Goal: Task Accomplishment & Management: Complete application form

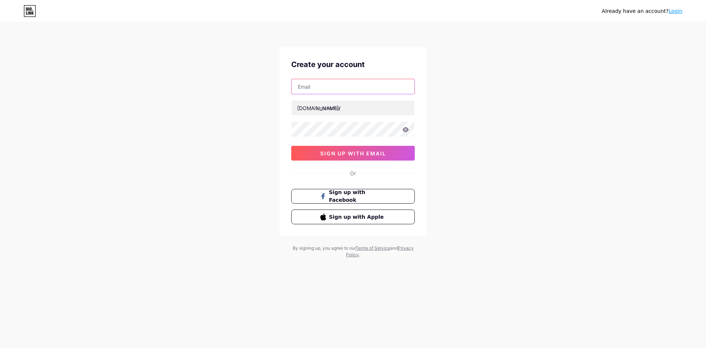
click at [314, 83] on input "text" at bounding box center [353, 86] width 123 height 15
paste input "[EMAIL_ADDRESS][DOMAIN_NAME]"
type input "[EMAIL_ADDRESS][DOMAIN_NAME]"
paste input "hotelgalaxy12"
type input "hotelgalaxy12"
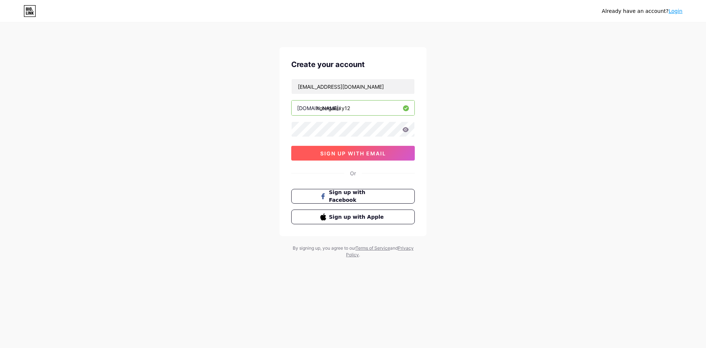
click at [344, 152] on span "sign up with email" at bounding box center [353, 153] width 66 height 6
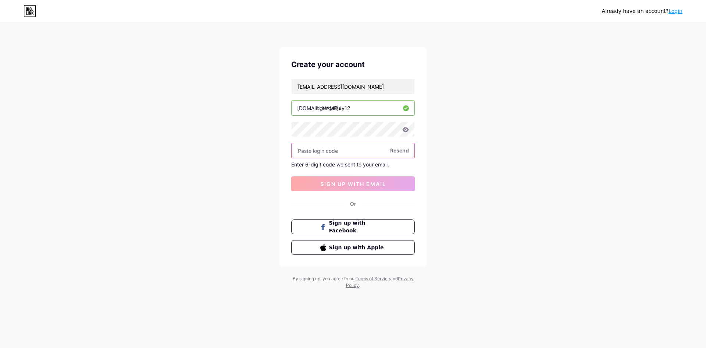
drag, startPoint x: 345, startPoint y: 152, endPoint x: 355, endPoint y: 146, distance: 11.5
click at [345, 152] on input "text" at bounding box center [353, 150] width 123 height 15
paste input "259095"
type input "259095"
click at [345, 184] on span "sign up with email" at bounding box center [353, 184] width 66 height 6
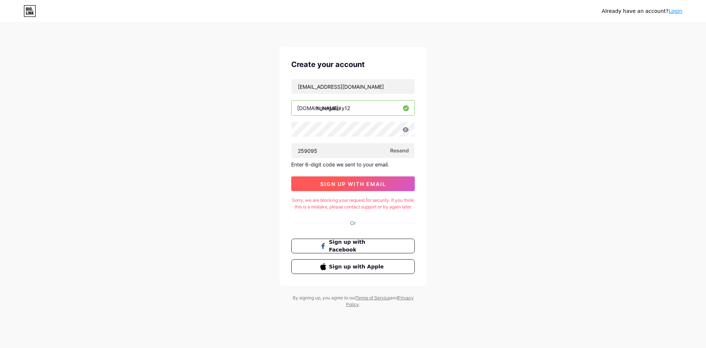
click at [362, 182] on span "sign up with email" at bounding box center [353, 184] width 66 height 6
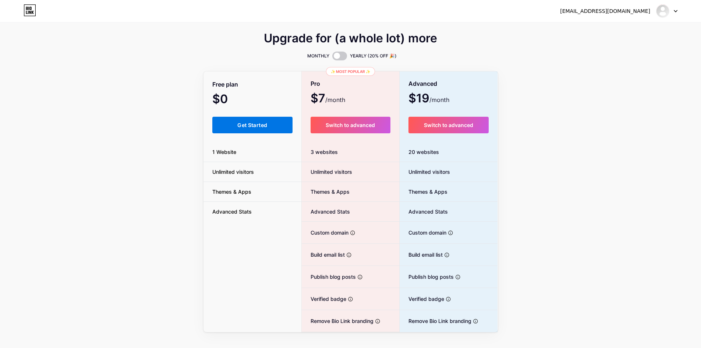
drag, startPoint x: 267, startPoint y: 122, endPoint x: 284, endPoint y: 125, distance: 17.7
click at [267, 122] on span "Get Started" at bounding box center [252, 125] width 30 height 6
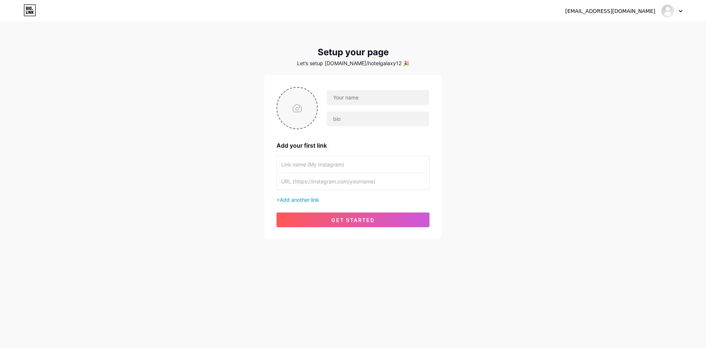
click at [301, 113] on input "file" at bounding box center [297, 108] width 40 height 41
type input "C:\fakepath\Screenshot_3.jpg"
click at [326, 96] on div at bounding box center [374, 108] width 112 height 37
click at [340, 99] on input "text" at bounding box center [378, 97] width 102 height 15
paste input "[GEOGRAPHIC_DATA]"
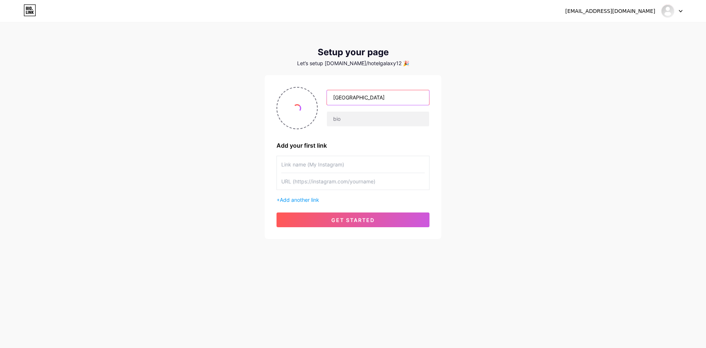
type input "[GEOGRAPHIC_DATA]"
click at [343, 129] on div "[GEOGRAPHIC_DATA]" at bounding box center [353, 108] width 153 height 42
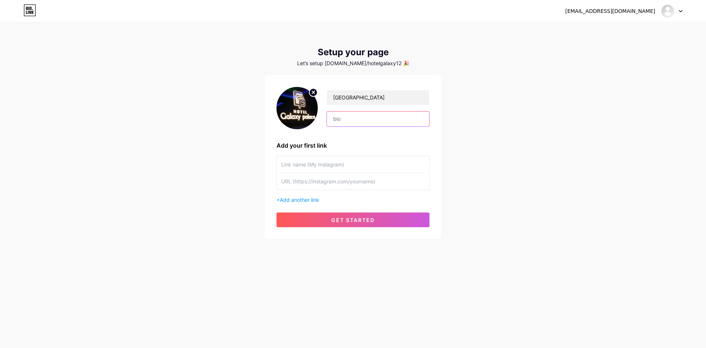
click at [341, 120] on input "text" at bounding box center [378, 118] width 102 height 15
paste input "[GEOGRAPHIC_DATA], [GEOGRAPHIC_DATA], [GEOGRAPHIC_DATA] 464668 is a top choice …"
type input "[GEOGRAPHIC_DATA], [GEOGRAPHIC_DATA], [GEOGRAPHIC_DATA] 464668 is a top choice …"
click at [300, 182] on input "text" at bounding box center [352, 181] width 143 height 17
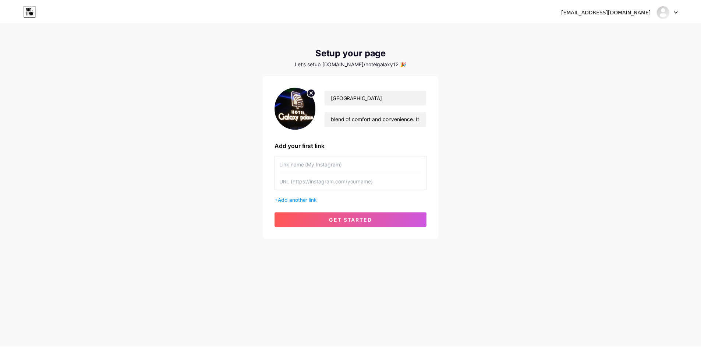
scroll to position [0, 0]
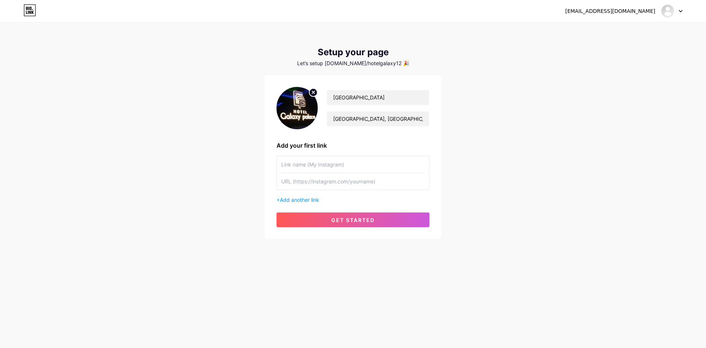
paste input "[URL][DOMAIN_NAME]"
type input "[URL][DOMAIN_NAME]"
click at [291, 164] on input "text" at bounding box center [352, 164] width 143 height 17
paste input "google my business"
type input "google my business"
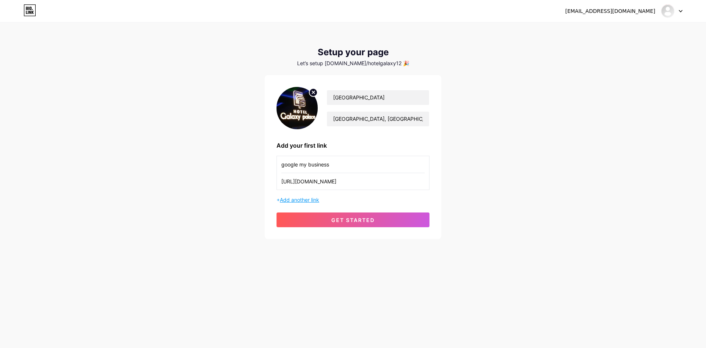
click at [302, 199] on span "Add another link" at bounding box center [299, 199] width 39 height 6
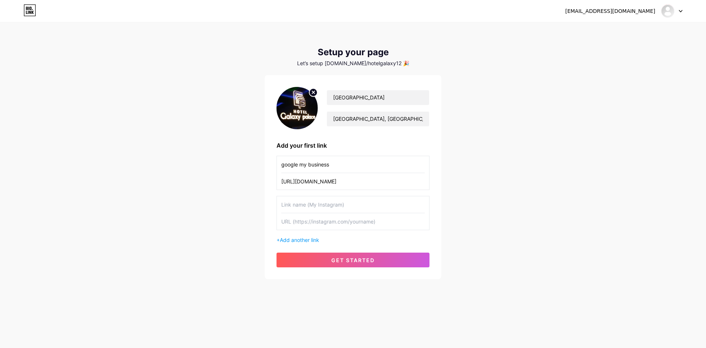
click at [294, 224] on input "text" at bounding box center [352, 221] width 143 height 17
paste input "[URL][DOMAIN_NAME]"
type input "[URL][DOMAIN_NAME]"
click at [300, 209] on input "text" at bounding box center [352, 204] width 143 height 17
paste input "instagram"
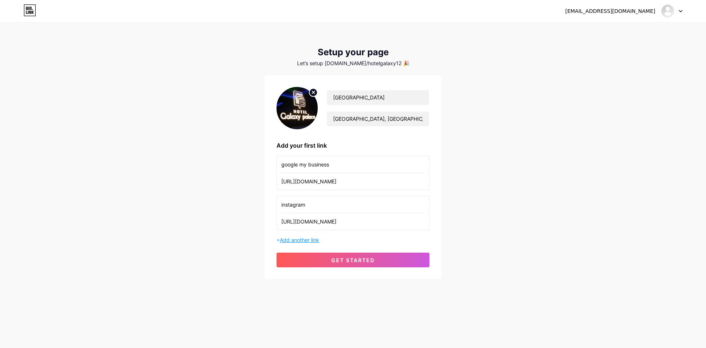
type input "instagram"
click at [300, 242] on span "Add another link" at bounding box center [299, 240] width 39 height 6
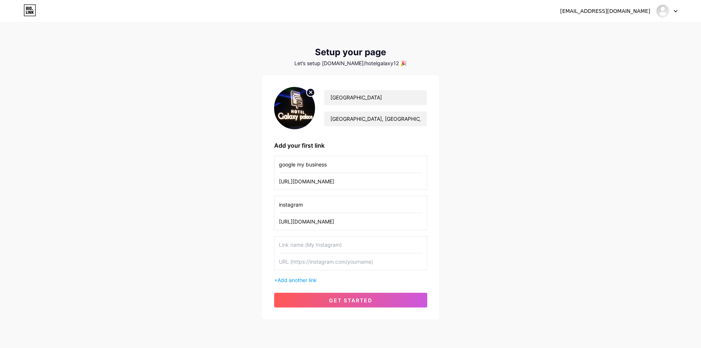
click at [296, 264] on input "text" at bounding box center [350, 261] width 143 height 17
paste input "[URL][DOMAIN_NAME]"
type input "[URL][DOMAIN_NAME]"
click at [295, 242] on input "text" at bounding box center [350, 244] width 143 height 17
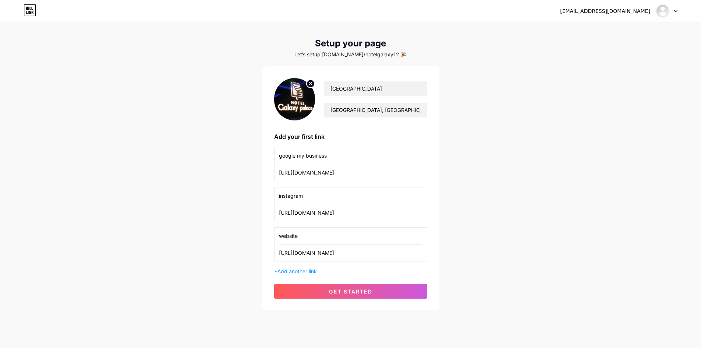
scroll to position [24, 0]
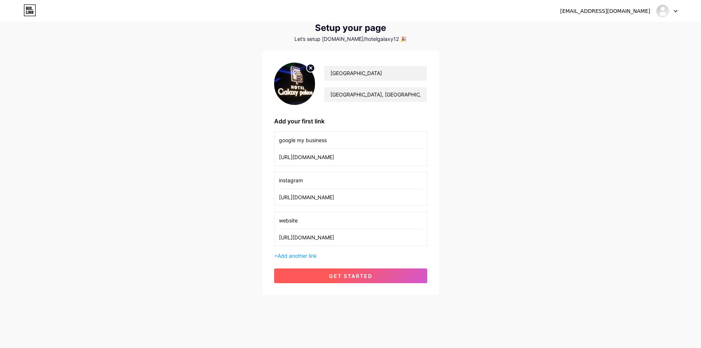
type input "website"
click at [351, 275] on span "get started" at bounding box center [350, 276] width 43 height 6
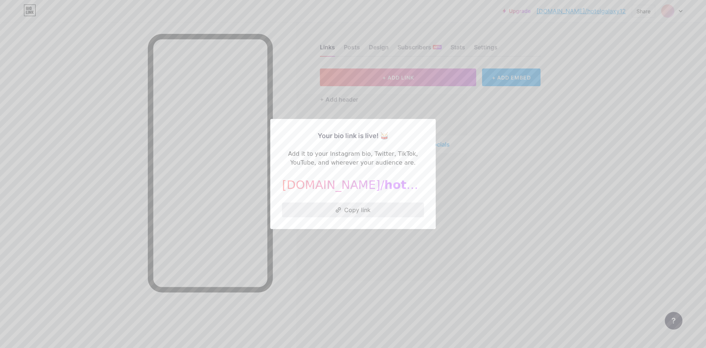
click at [356, 207] on button "Copy link" at bounding box center [353, 209] width 142 height 15
